Goal: Navigation & Orientation: Find specific page/section

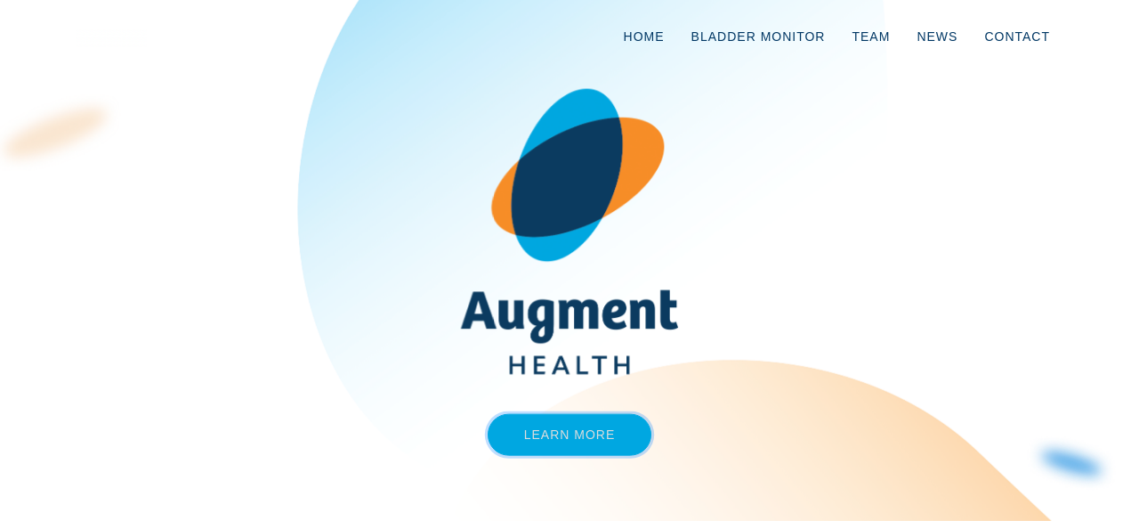
click at [552, 438] on link "Learn More" at bounding box center [570, 435] width 165 height 42
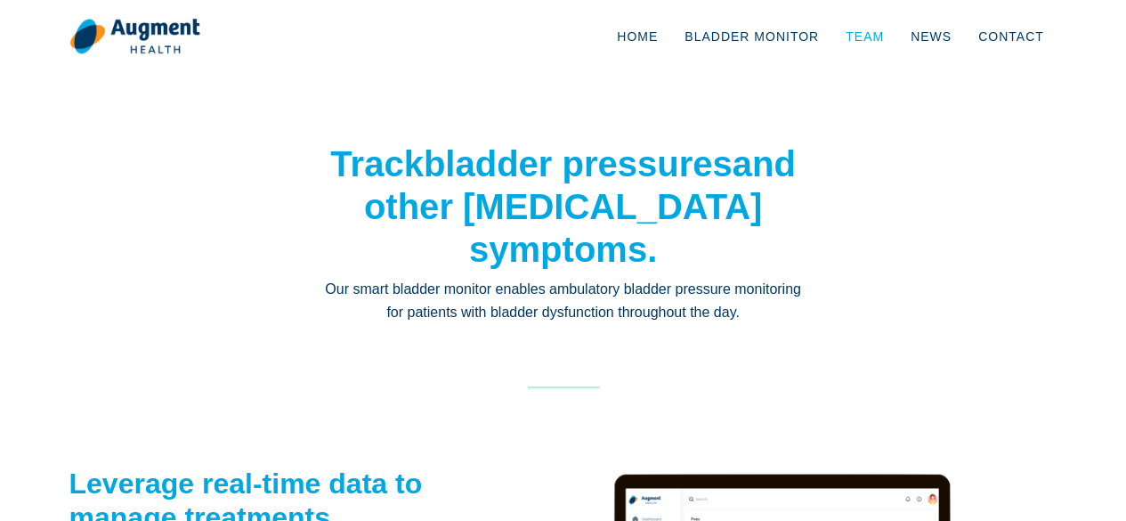
click at [861, 33] on link "Team" at bounding box center [864, 36] width 65 height 59
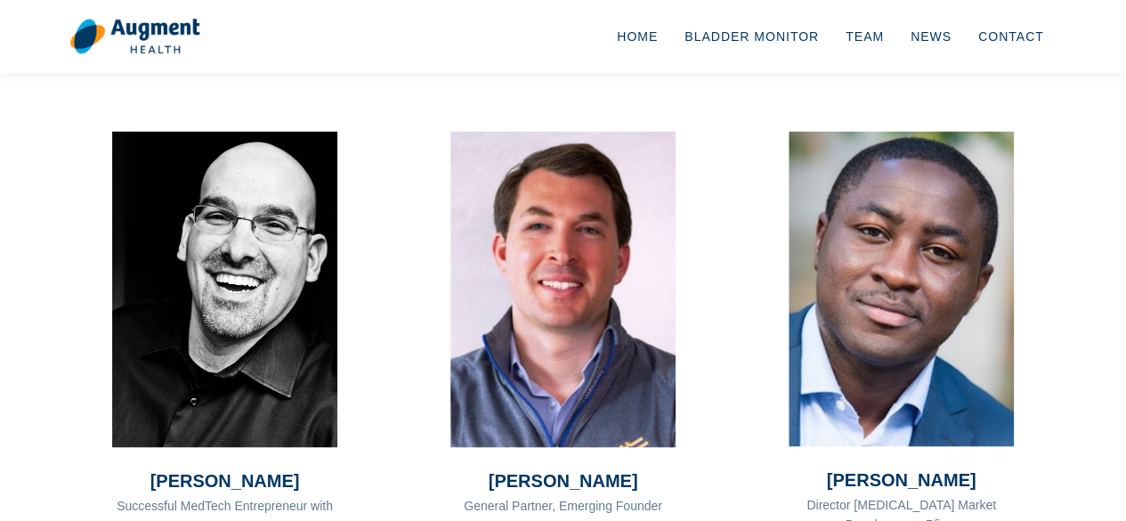
scroll to position [1628, 0]
